Goal: Task Accomplishment & Management: Manage account settings

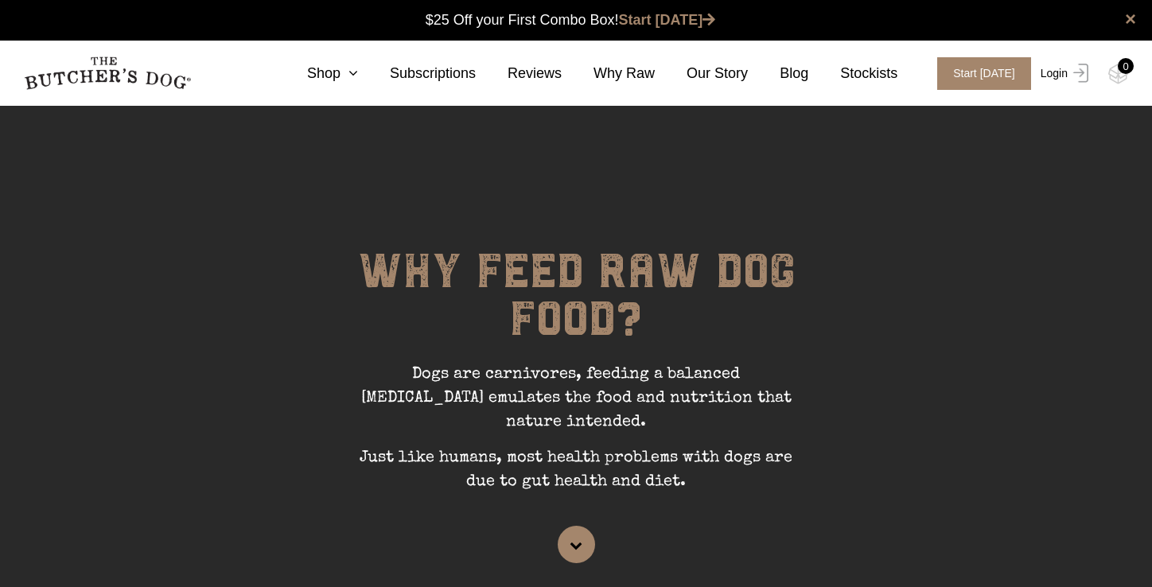
click at [1064, 72] on link "Login" at bounding box center [1063, 73] width 52 height 33
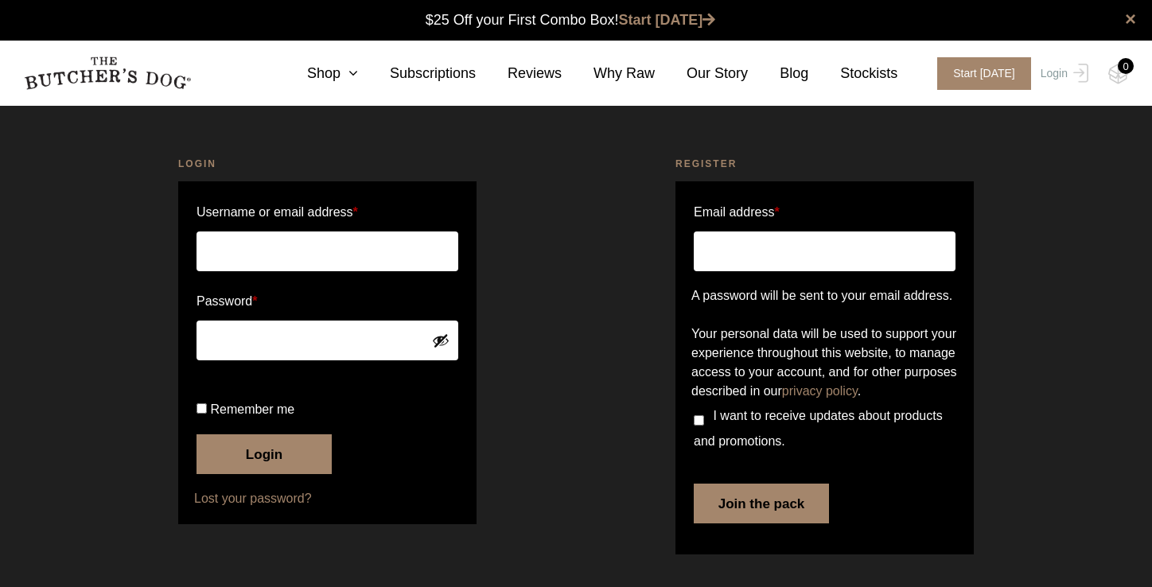
scroll to position [1, 0]
type input "rd@rickdavis.com.au"
click at [256, 474] on button "Login" at bounding box center [264, 454] width 135 height 40
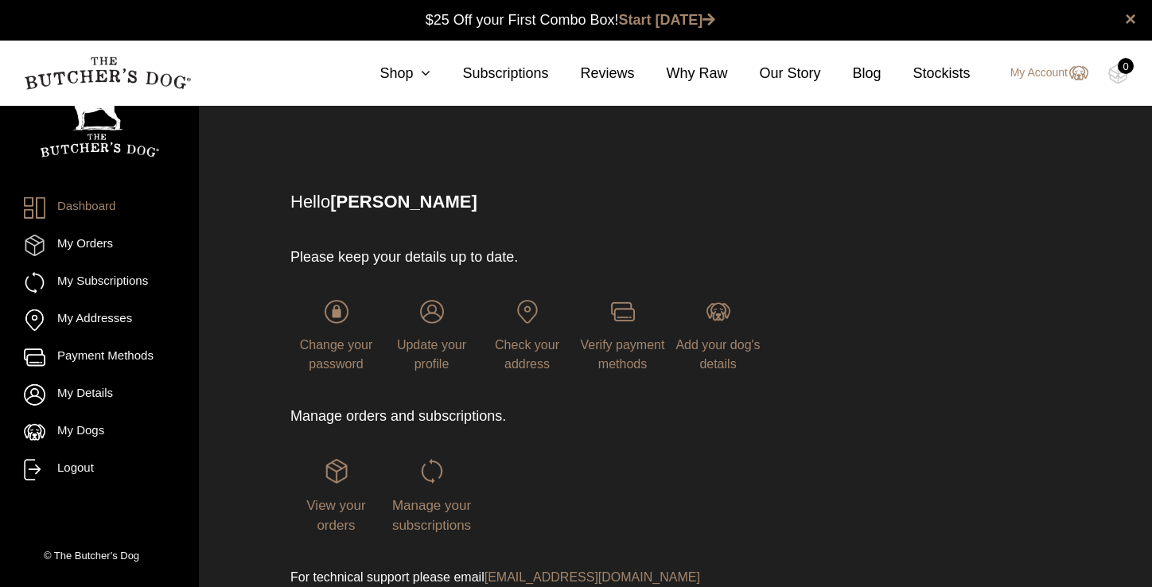
scroll to position [1, 0]
click at [334, 508] on span "View your orders" at bounding box center [335, 515] width 59 height 36
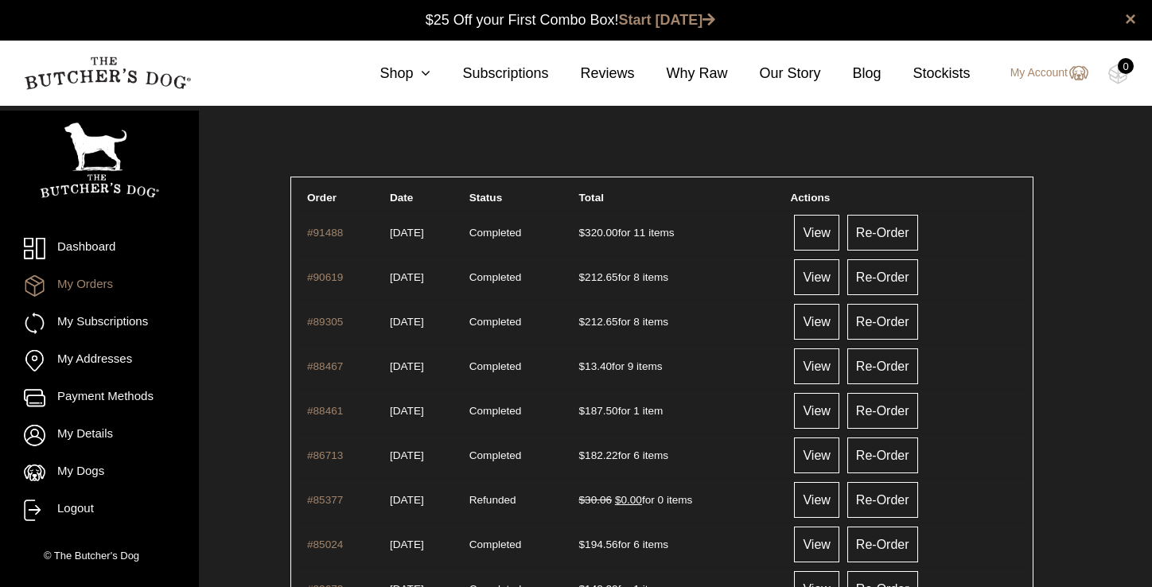
scroll to position [1, 0]
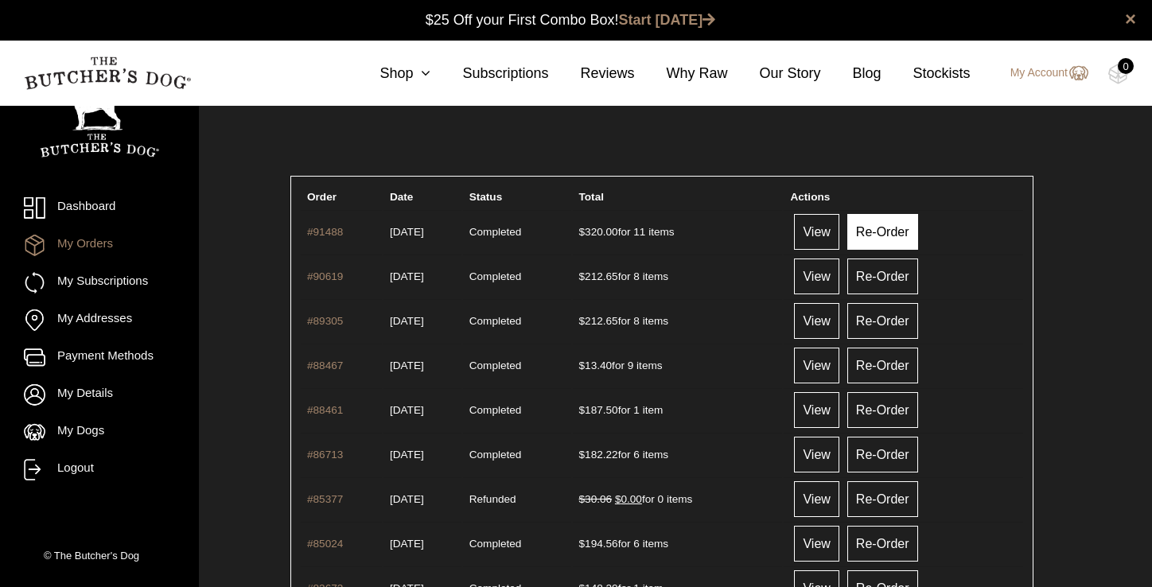
click at [909, 230] on link "Re-Order" at bounding box center [882, 232] width 71 height 36
click at [895, 232] on link "Re-Order" at bounding box center [882, 232] width 71 height 36
click at [838, 238] on link "View" at bounding box center [816, 232] width 45 height 36
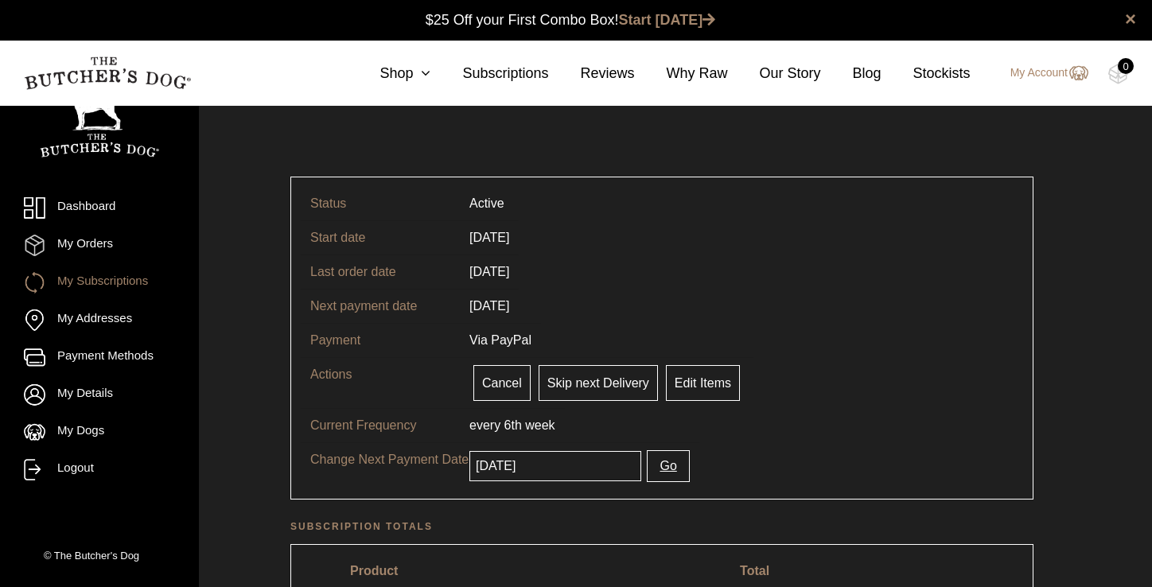
scroll to position [1, 0]
click at [652, 472] on button "Go" at bounding box center [668, 466] width 42 height 32
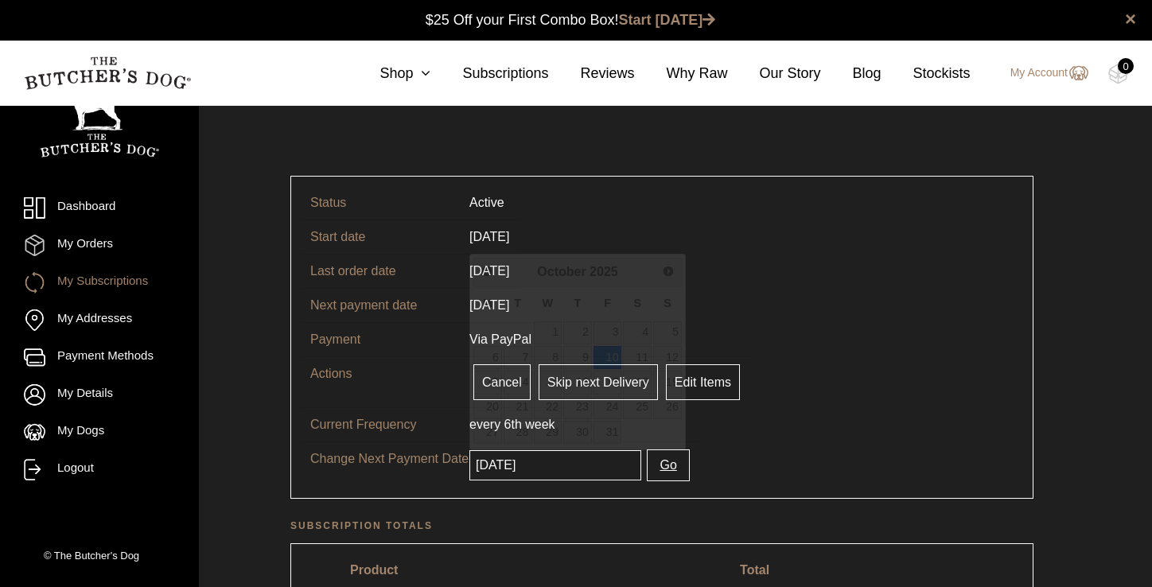
click at [571, 469] on input "[DATE]" at bounding box center [555, 465] width 172 height 30
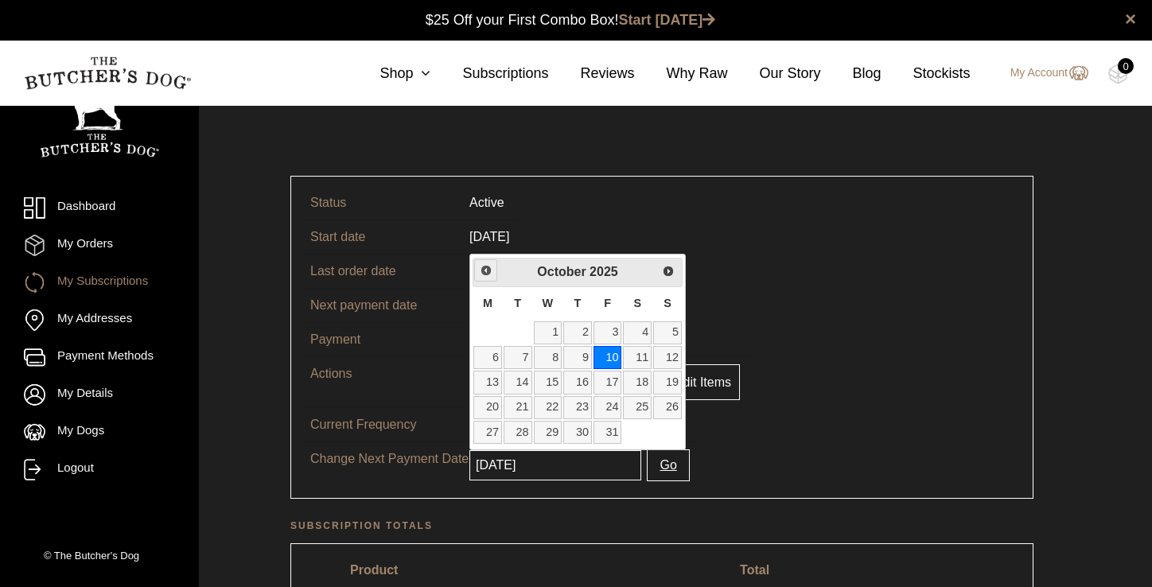
click at [487, 272] on span "Previous" at bounding box center [486, 270] width 13 height 13
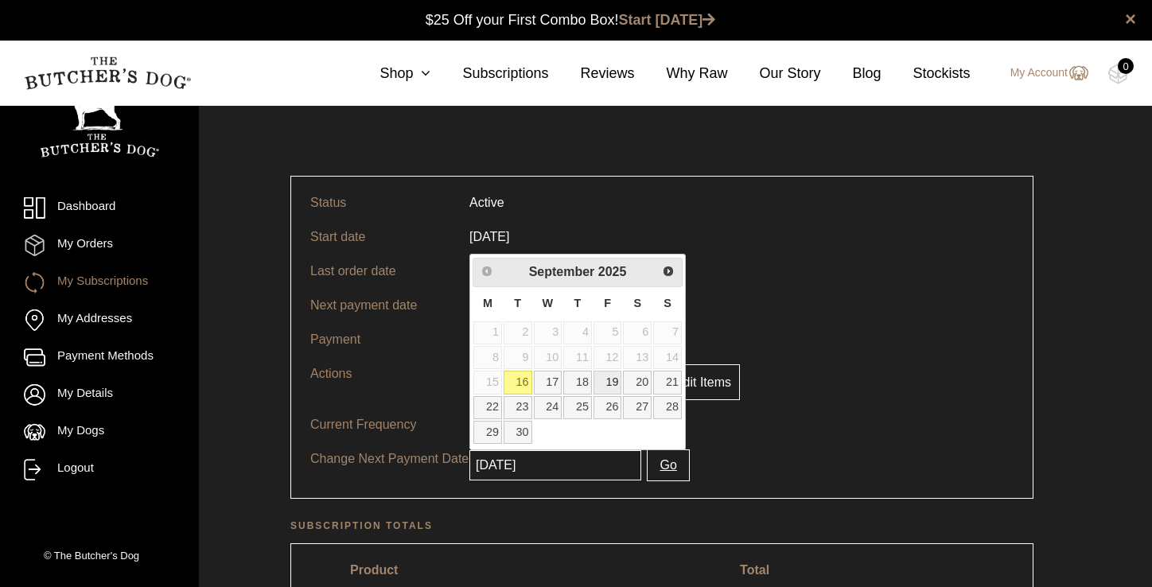
click at [613, 384] on link "19" at bounding box center [608, 382] width 29 height 23
type input "[DATE]"
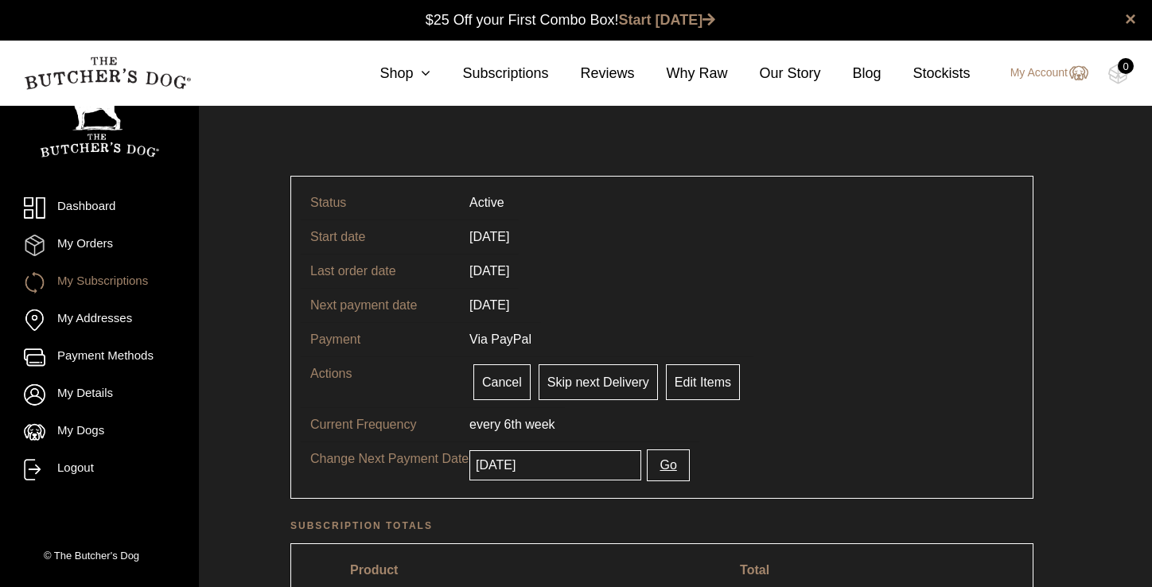
click at [653, 469] on button "Go" at bounding box center [668, 466] width 42 height 32
